Goal: Check status

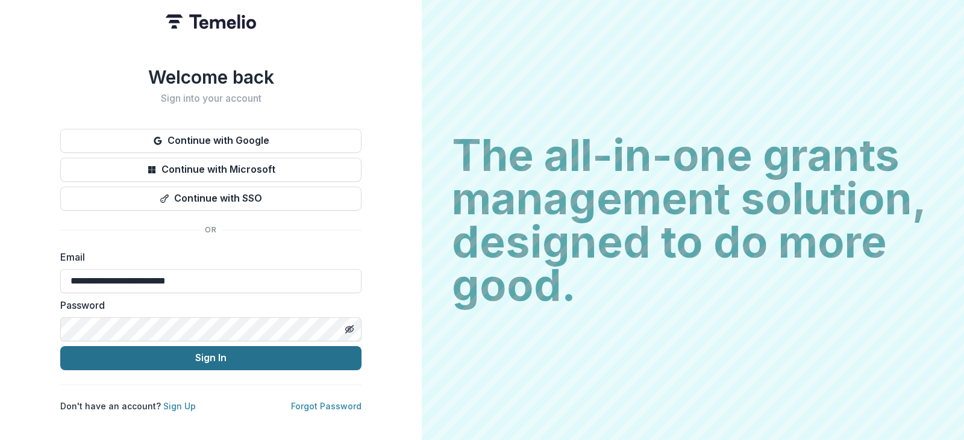
click at [98, 357] on button "Sign In" at bounding box center [210, 358] width 301 height 24
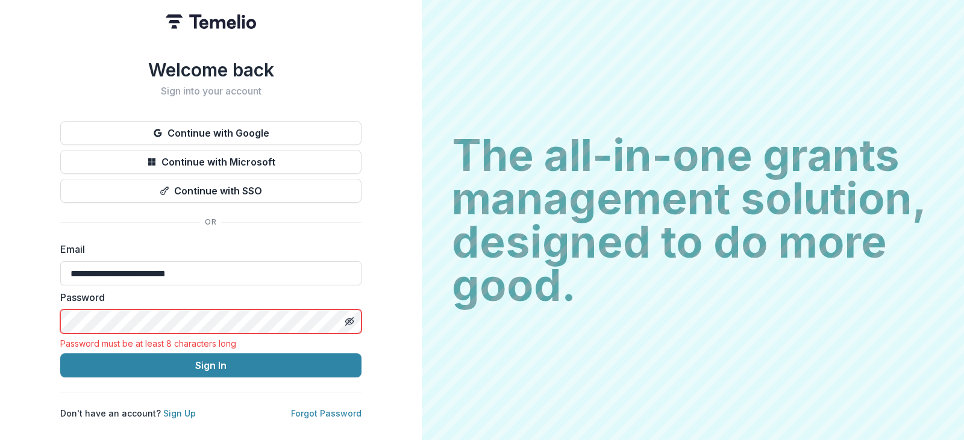
click at [114, 303] on div "Password Password must be at least 8 characters long" at bounding box center [210, 319] width 301 height 58
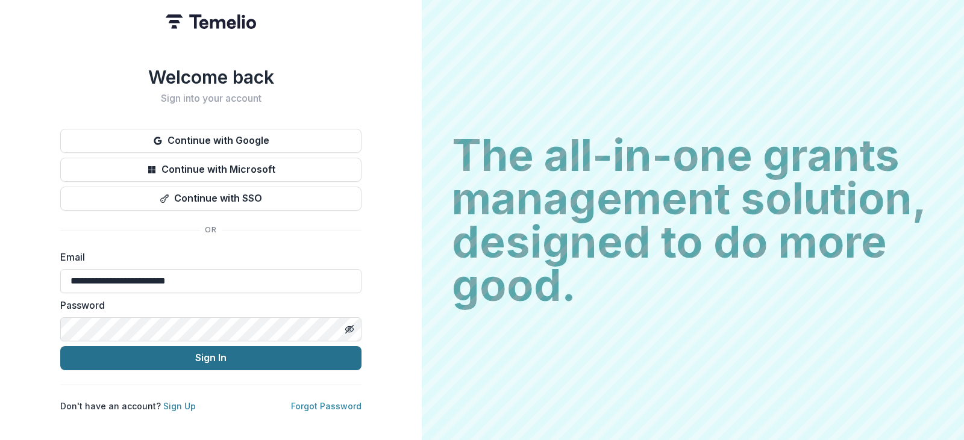
click at [206, 355] on button "Sign In" at bounding box center [210, 358] width 301 height 24
